Goal: Information Seeking & Learning: Check status

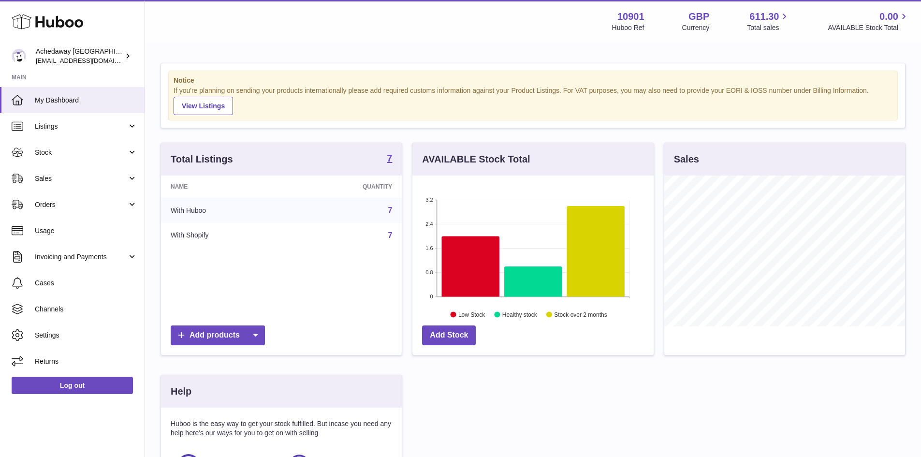
scroll to position [151, 241]
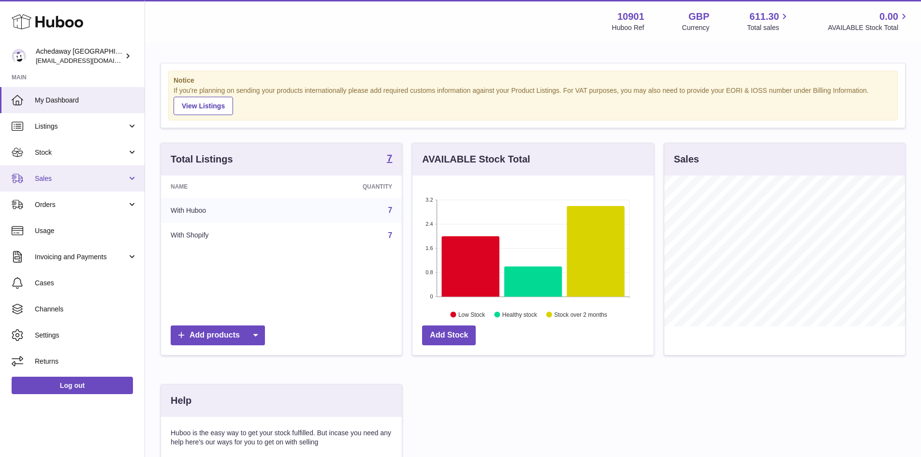
click at [85, 184] on link "Sales" at bounding box center [72, 178] width 145 height 26
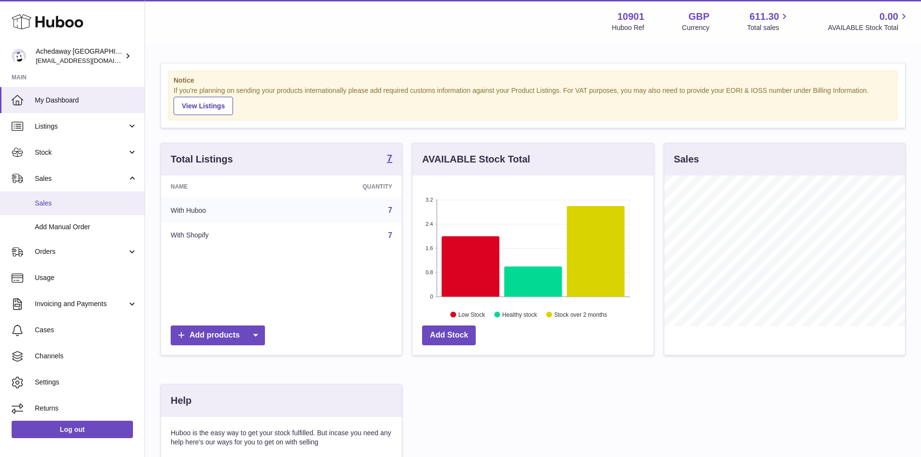
click at [84, 205] on span "Sales" at bounding box center [86, 203] width 103 height 9
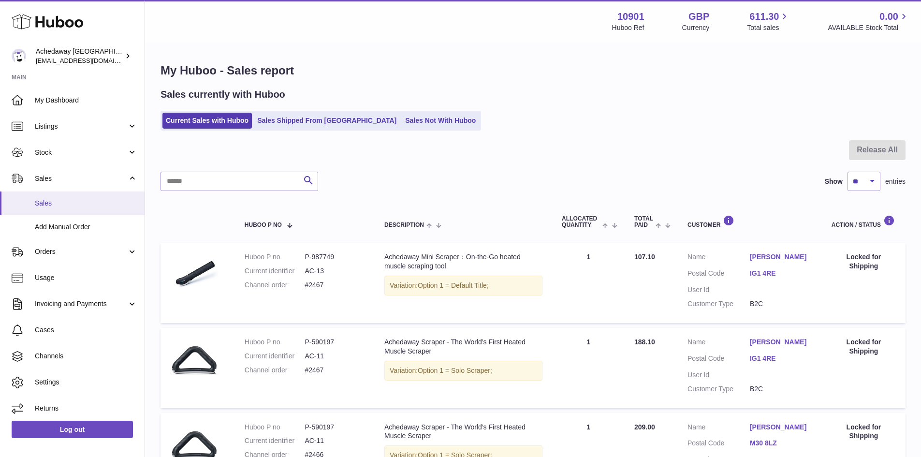
click at [61, 199] on span "Sales" at bounding box center [86, 203] width 103 height 9
click at [82, 146] on link "Stock" at bounding box center [72, 152] width 145 height 26
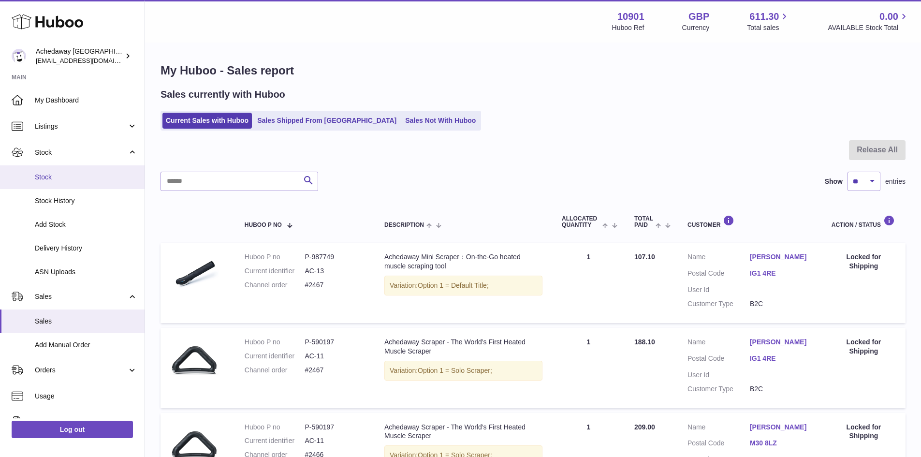
click at [81, 179] on span "Stock" at bounding box center [86, 177] width 103 height 9
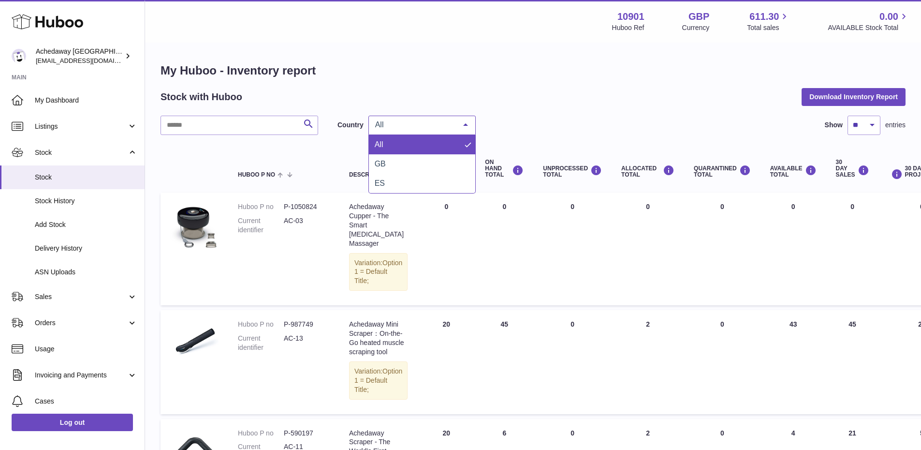
click at [414, 129] on span "All" at bounding box center [414, 125] width 83 height 10
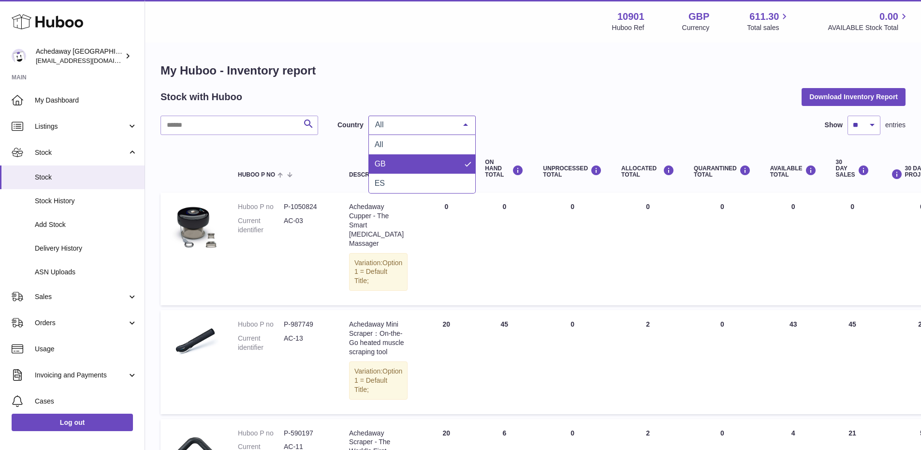
click at [415, 161] on span "GB" at bounding box center [422, 163] width 106 height 19
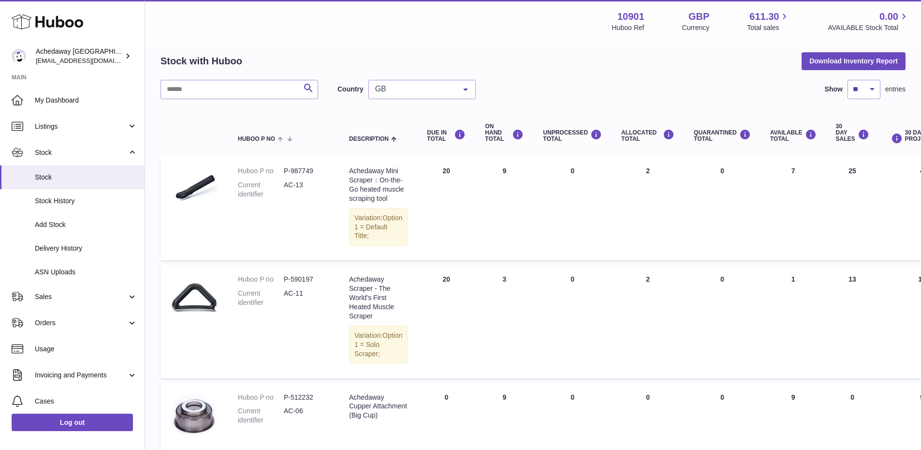
scroll to position [34, 0]
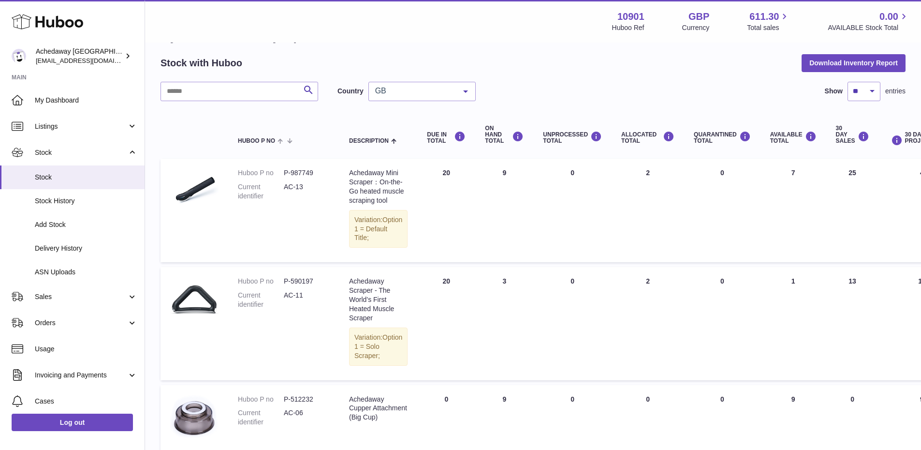
click at [384, 81] on div "My Huboo - Inventory report Stock with Huboo Download Inventory Report Search C…" at bounding box center [533, 356] width 745 height 655
click at [388, 94] on span "GB" at bounding box center [414, 91] width 83 height 10
click at [396, 147] on span "ES" at bounding box center [422, 149] width 106 height 19
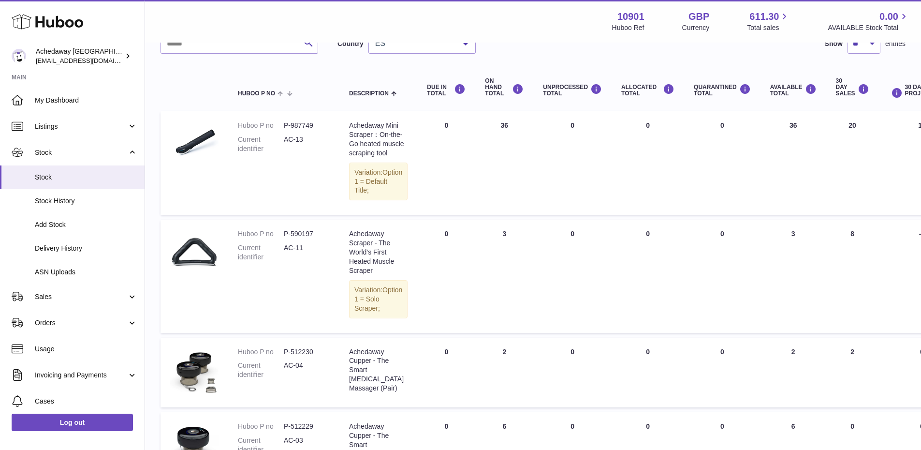
scroll to position [77, 0]
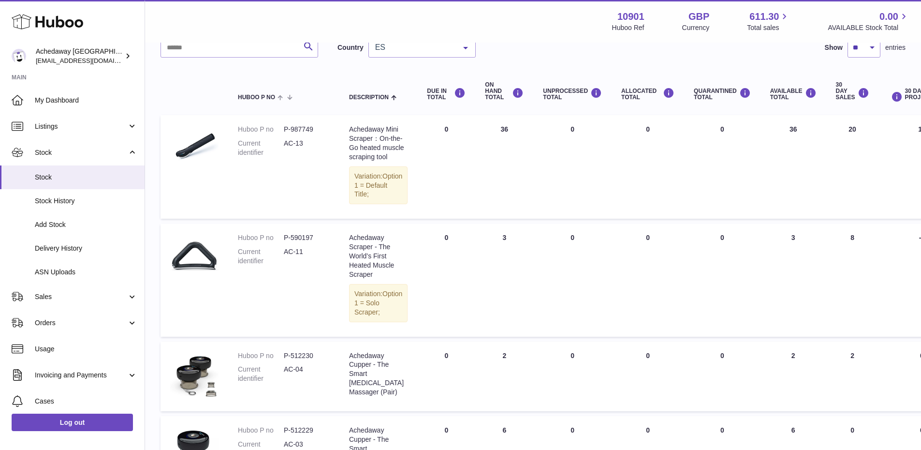
click at [398, 52] on span "ES" at bounding box center [414, 48] width 83 height 10
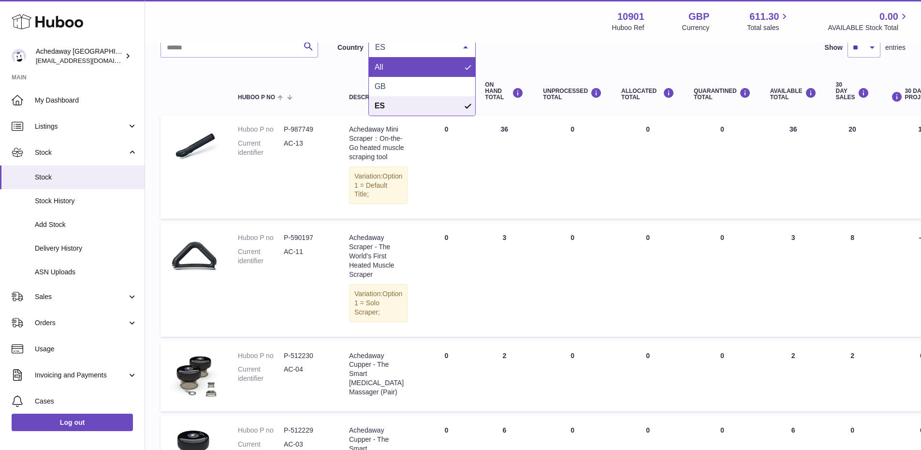
click at [399, 83] on span "GB" at bounding box center [422, 86] width 106 height 19
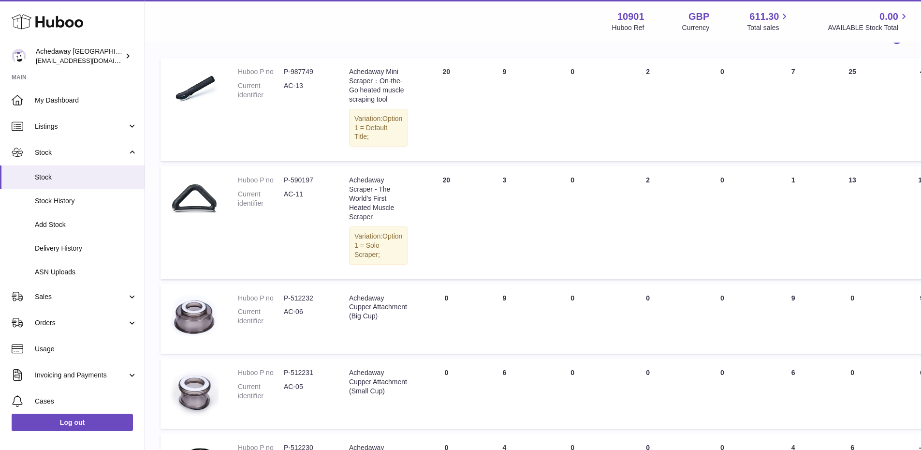
scroll to position [77, 0]
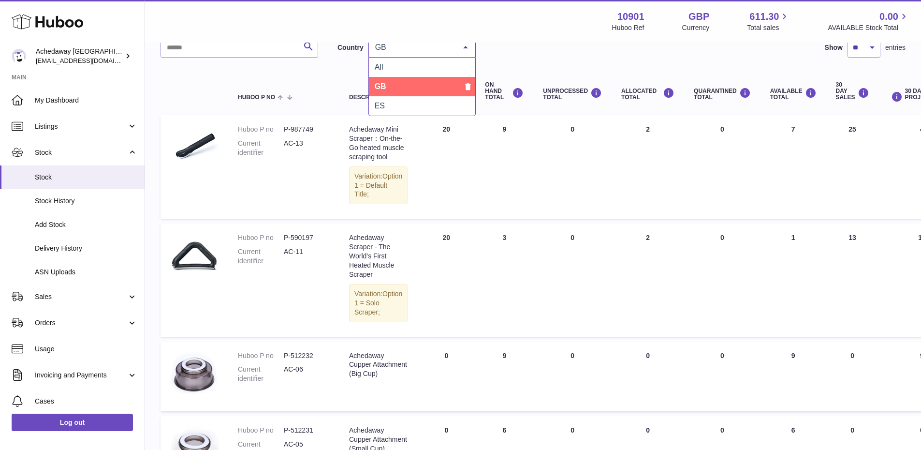
click at [423, 54] on div "GB" at bounding box center [421, 47] width 107 height 19
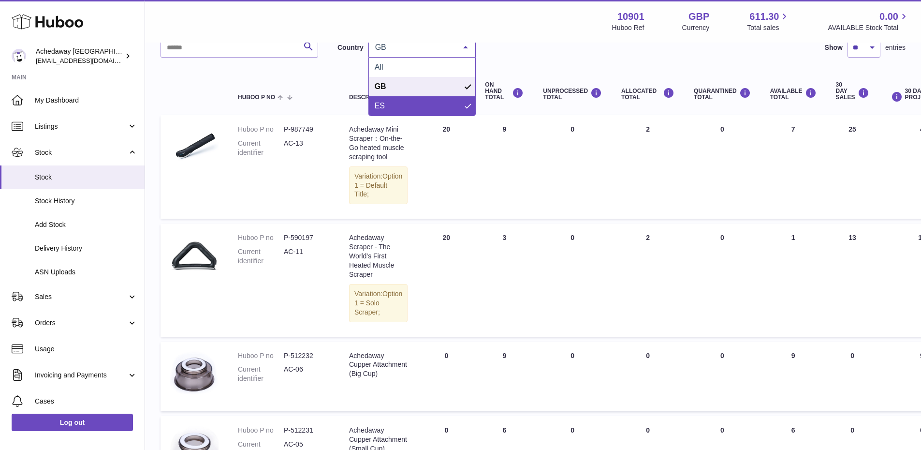
click at [412, 99] on span "ES" at bounding box center [422, 105] width 106 height 19
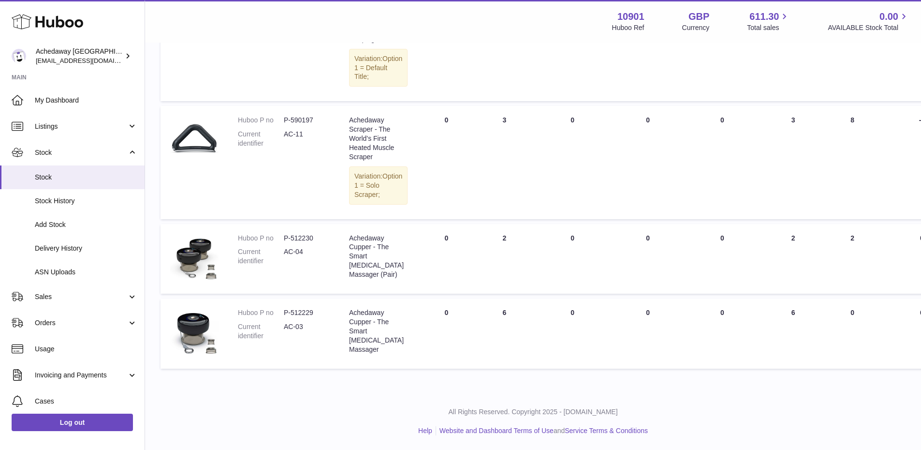
scroll to position [222, 0]
click at [80, 175] on span "Stock" at bounding box center [86, 177] width 103 height 9
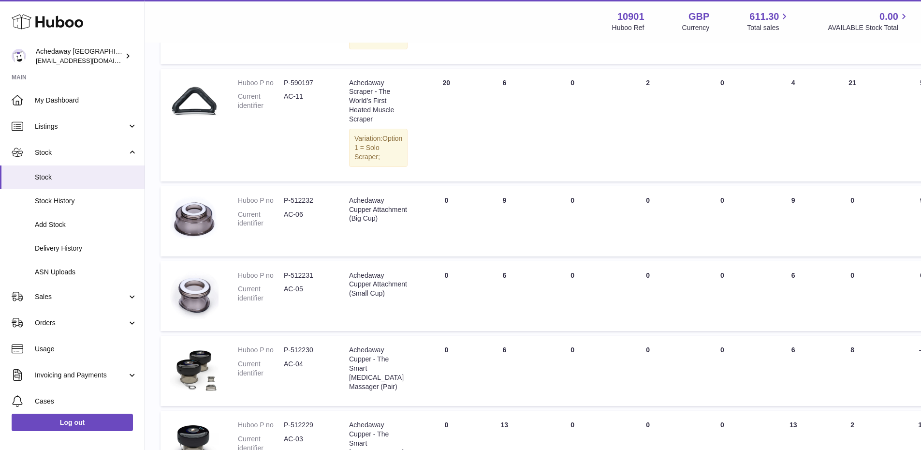
scroll to position [435, 0]
